Goal: Find specific page/section: Find specific page/section

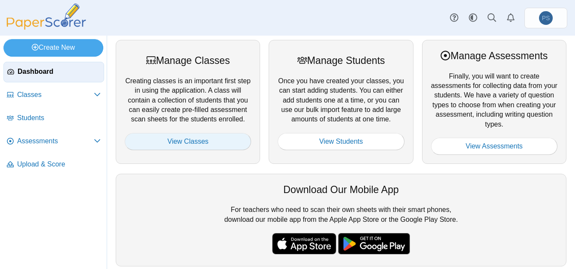
click at [206, 140] on link "View Classes" at bounding box center [188, 141] width 126 height 17
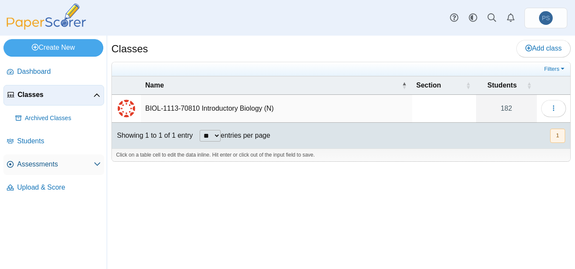
click at [54, 158] on link "Assessments" at bounding box center [53, 164] width 101 height 21
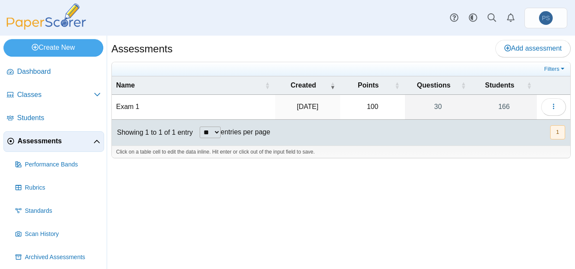
click at [133, 108] on td "Exam 1" at bounding box center [193, 107] width 163 height 24
click at [547, 111] on button "button" at bounding box center [553, 106] width 25 height 17
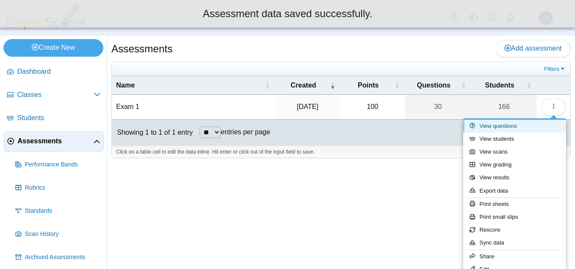
click at [513, 126] on link "View questions" at bounding box center [514, 126] width 103 height 13
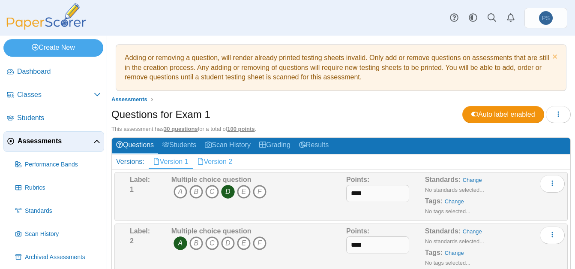
click at [223, 161] on link "Version 2" at bounding box center [215, 161] width 44 height 15
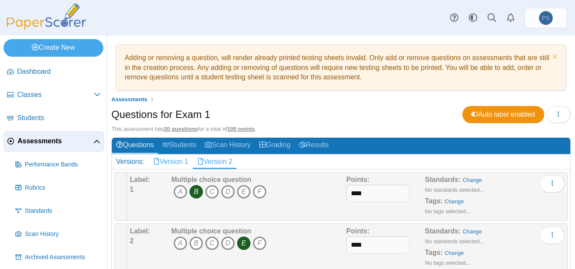
click at [170, 156] on link "Version 1" at bounding box center [171, 161] width 44 height 15
